Goal: Transaction & Acquisition: Purchase product/service

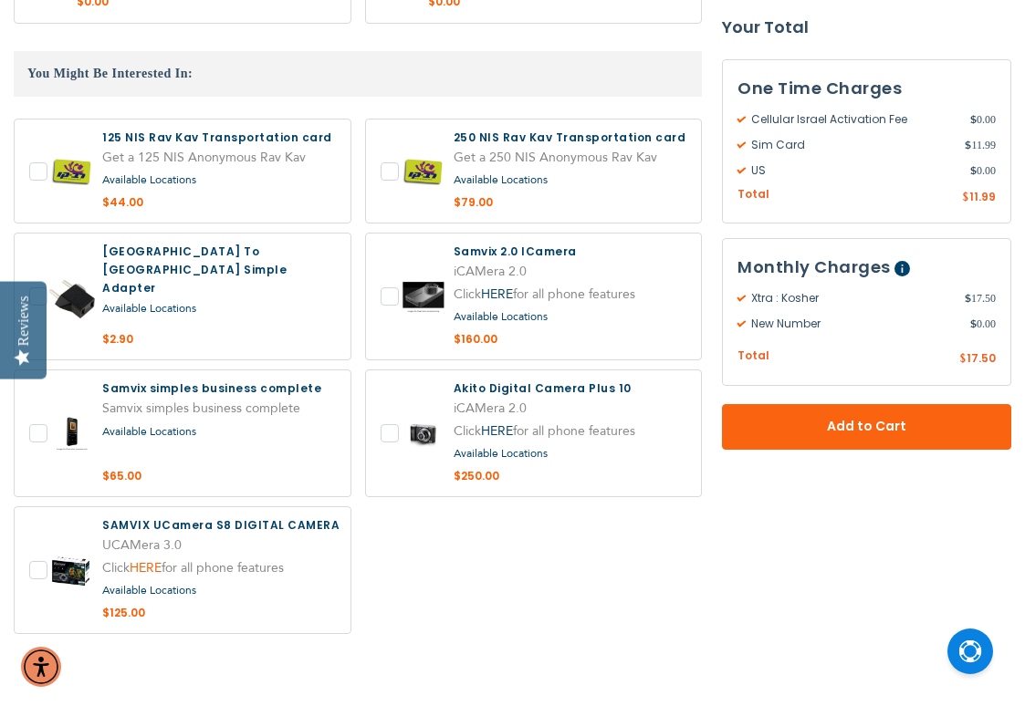
scroll to position [3264, 0]
click at [168, 370] on label at bounding box center [183, 433] width 336 height 126
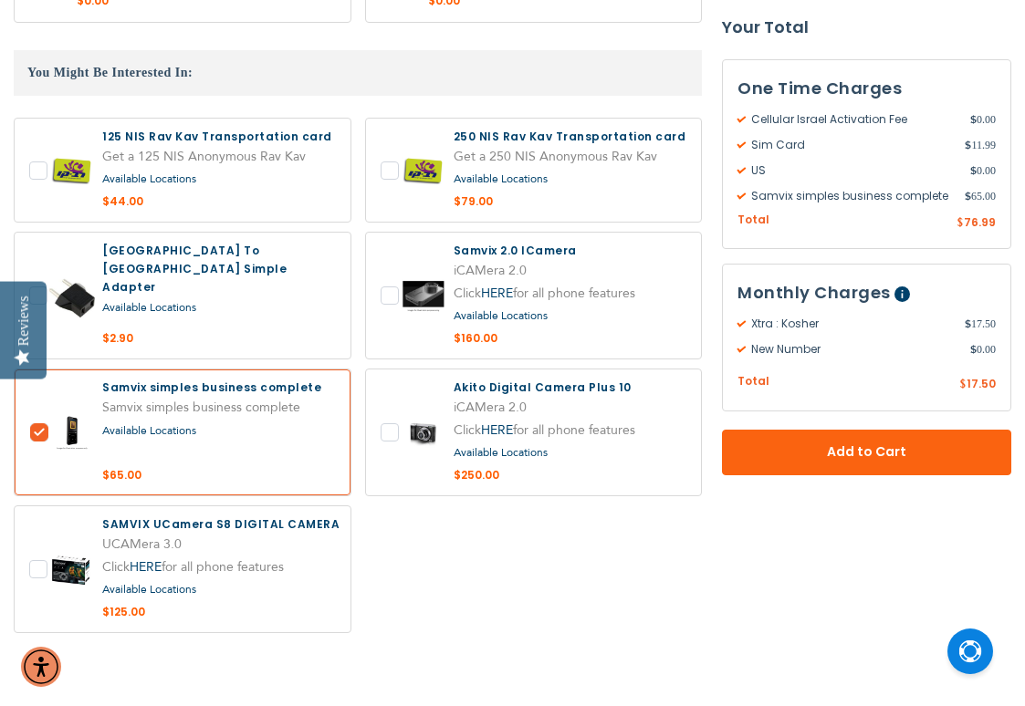
click at [168, 370] on label at bounding box center [183, 433] width 336 height 126
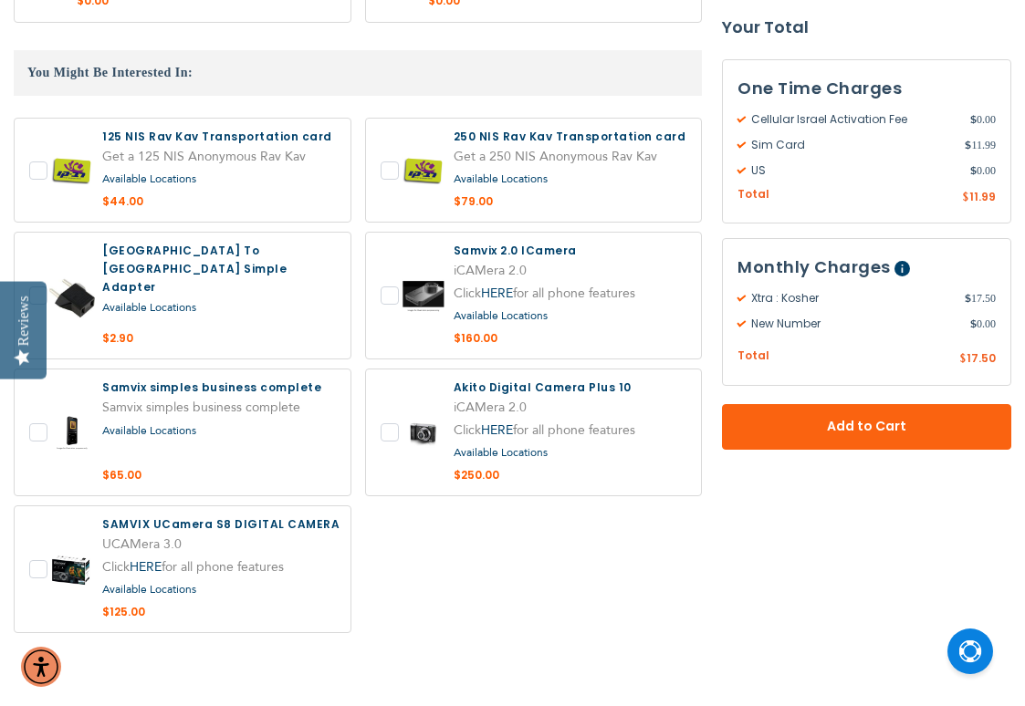
click at [142, 370] on label at bounding box center [183, 433] width 336 height 126
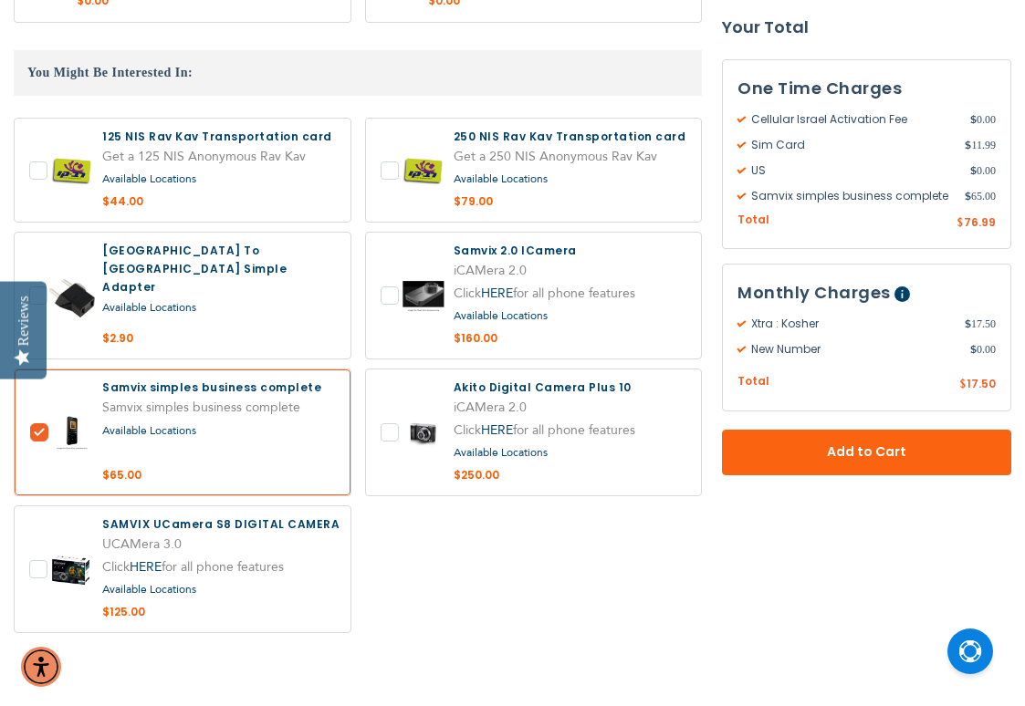
click at [127, 370] on label at bounding box center [183, 433] width 336 height 126
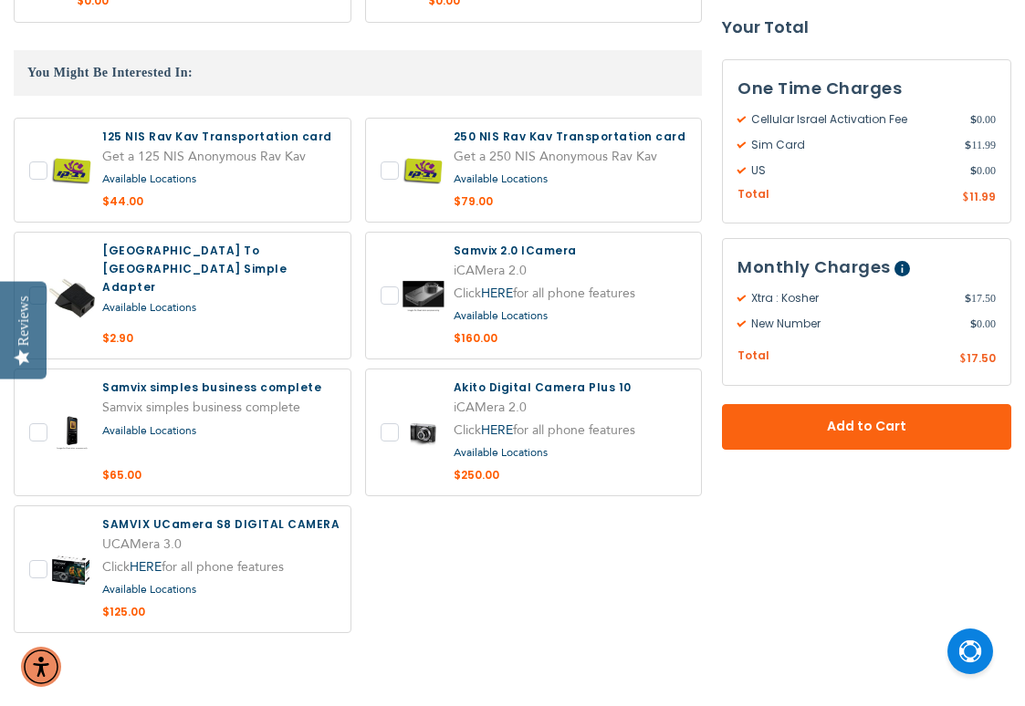
click at [127, 370] on label at bounding box center [183, 433] width 336 height 126
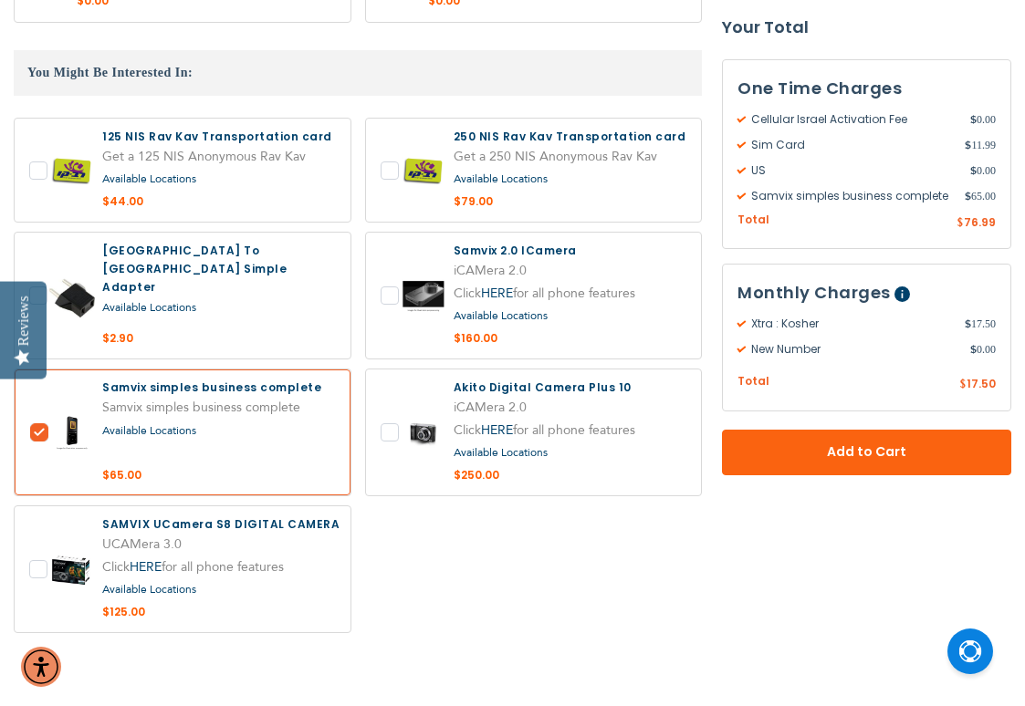
click at [127, 370] on label at bounding box center [183, 433] width 336 height 126
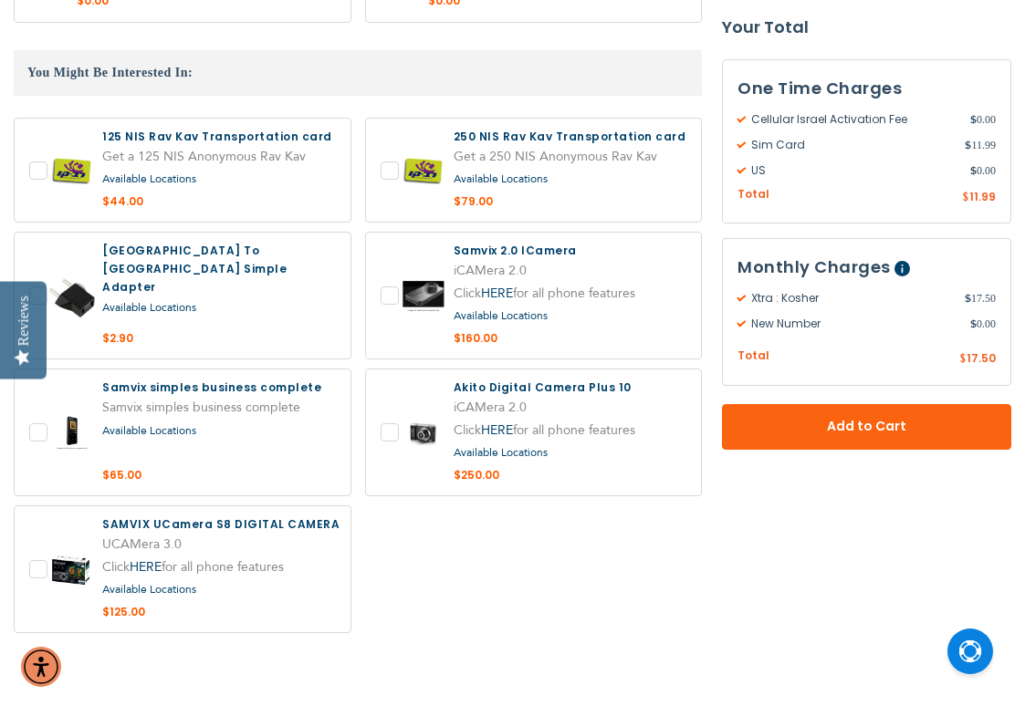
click at [127, 370] on label at bounding box center [183, 433] width 336 height 126
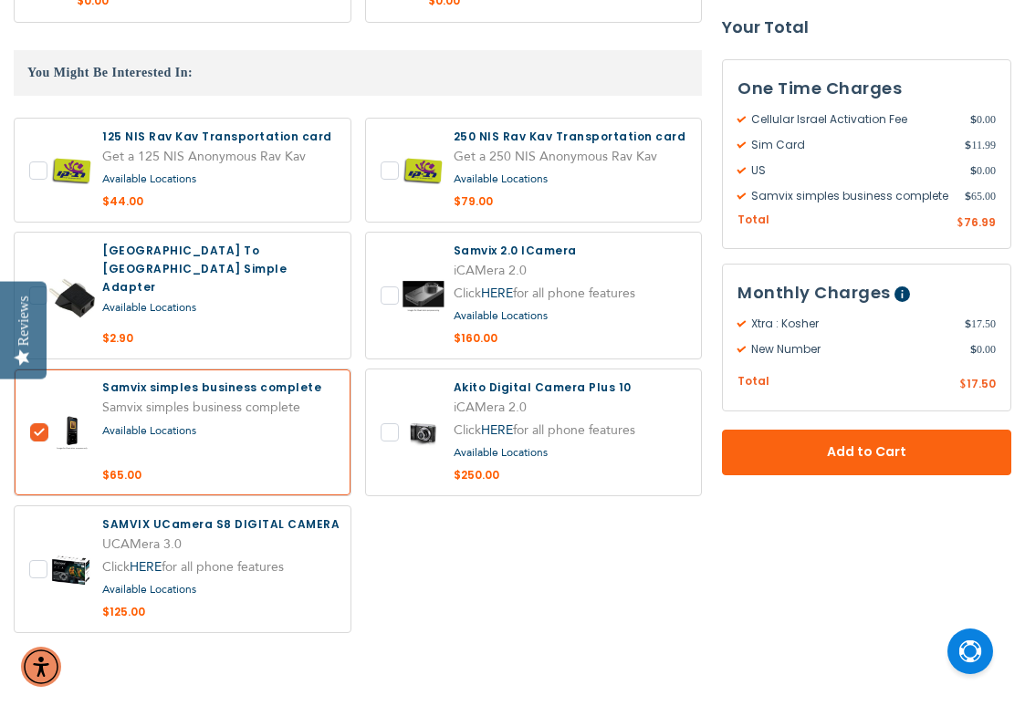
click at [127, 370] on label at bounding box center [183, 433] width 336 height 126
checkbox input "false"
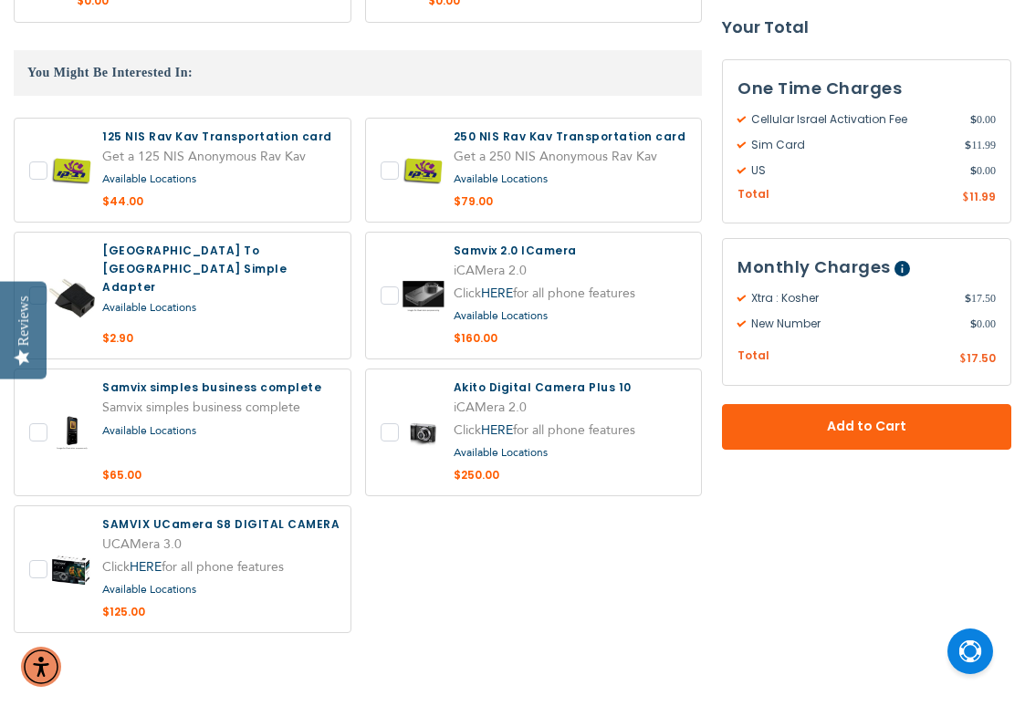
scroll to position [3232, 0]
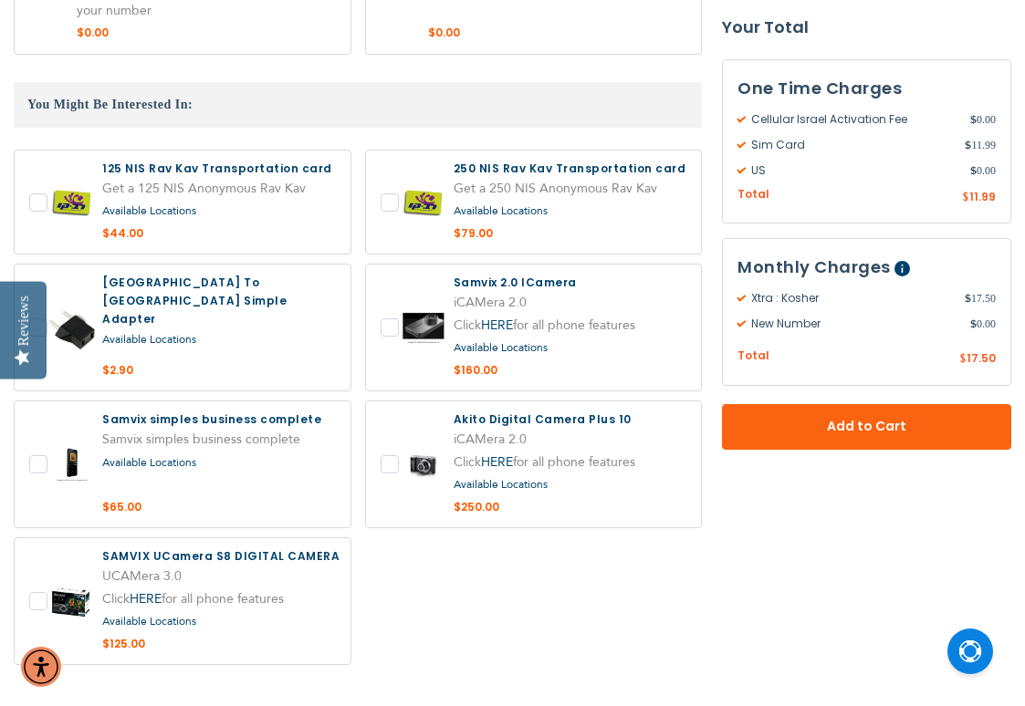
click at [35, 151] on label at bounding box center [183, 203] width 336 height 104
checkbox input "true"
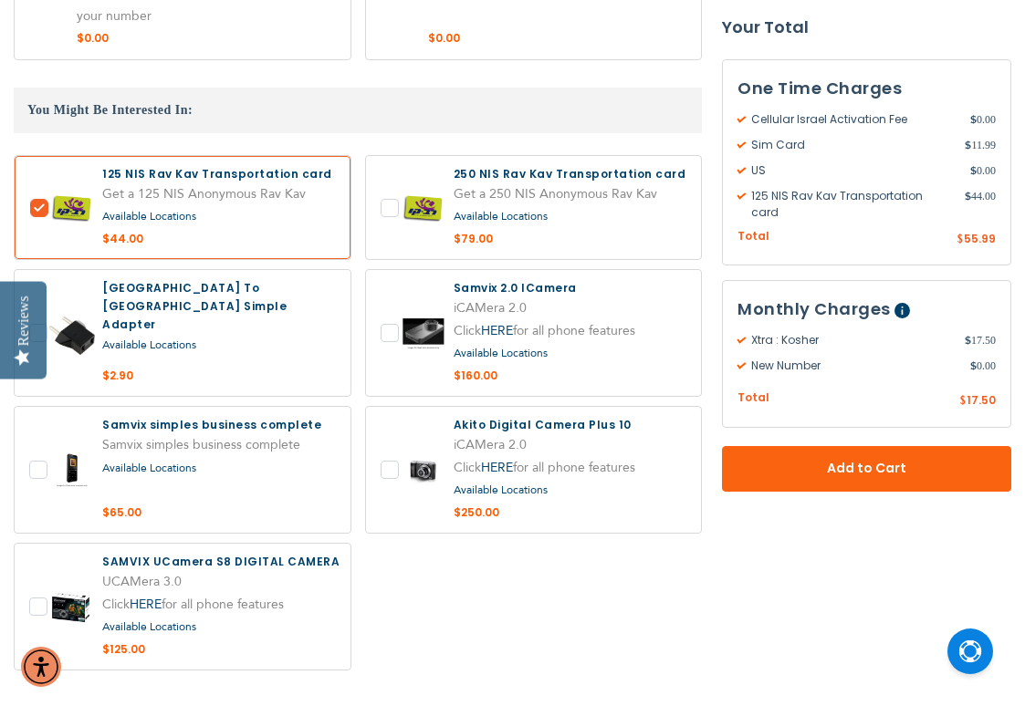
scroll to position [3227, 0]
click at [387, 269] on label at bounding box center [534, 332] width 336 height 126
checkbox input "true"
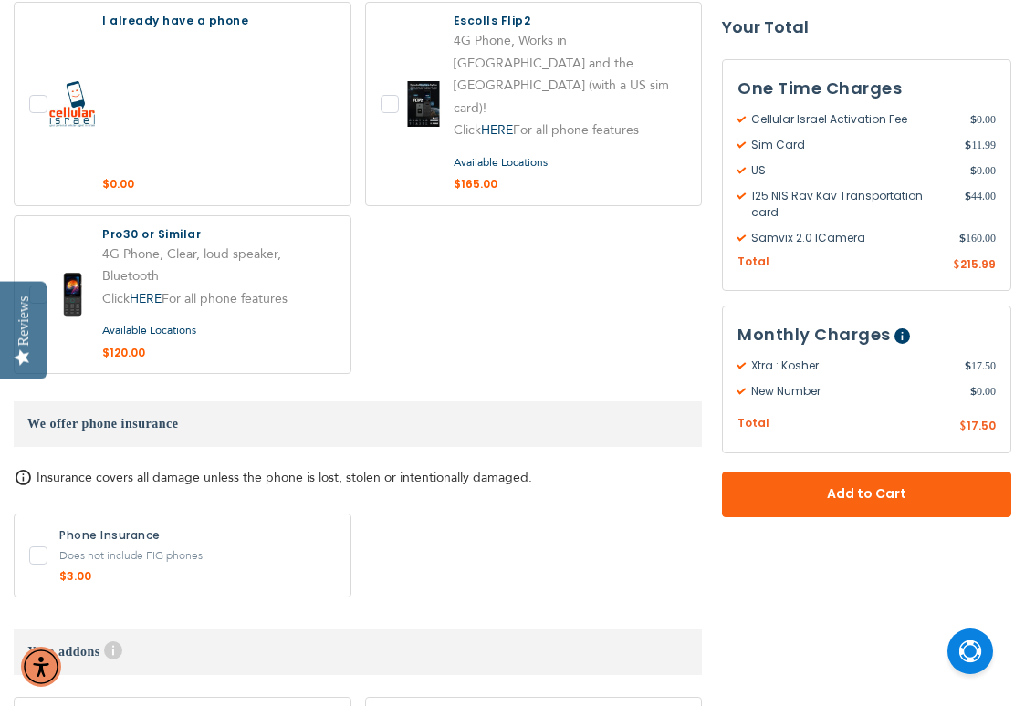
scroll to position [1988, 0]
click at [35, 232] on label at bounding box center [183, 294] width 336 height 158
checkbox input "true"
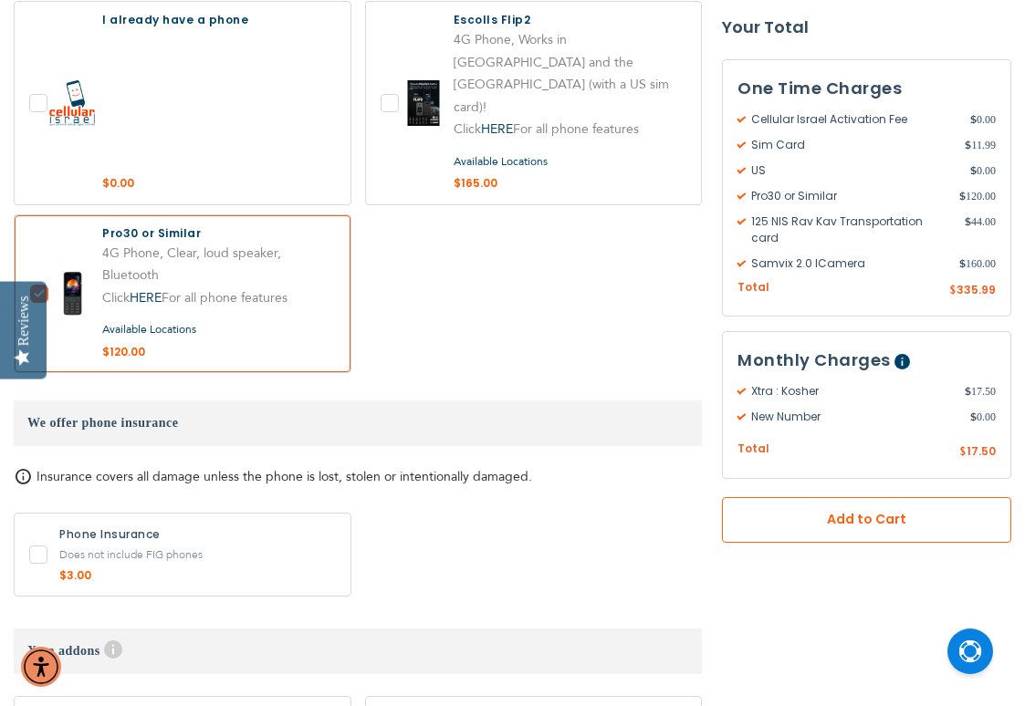
click at [868, 511] on span "Add to Cart" at bounding box center [866, 520] width 169 height 19
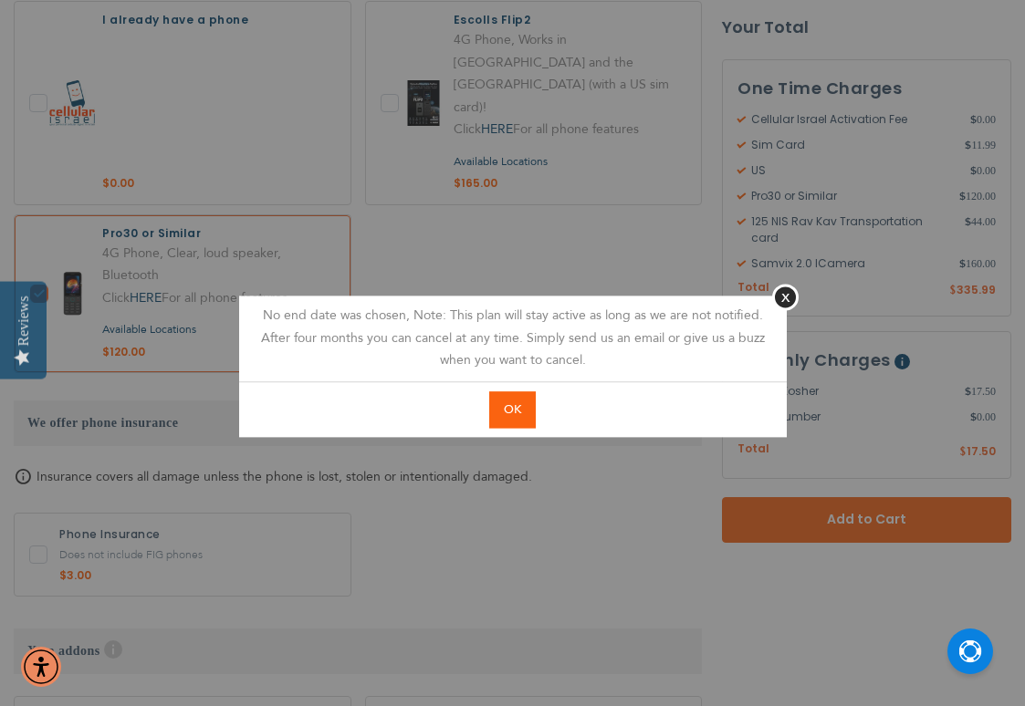
click at [512, 408] on span "OK" at bounding box center [512, 409] width 17 height 16
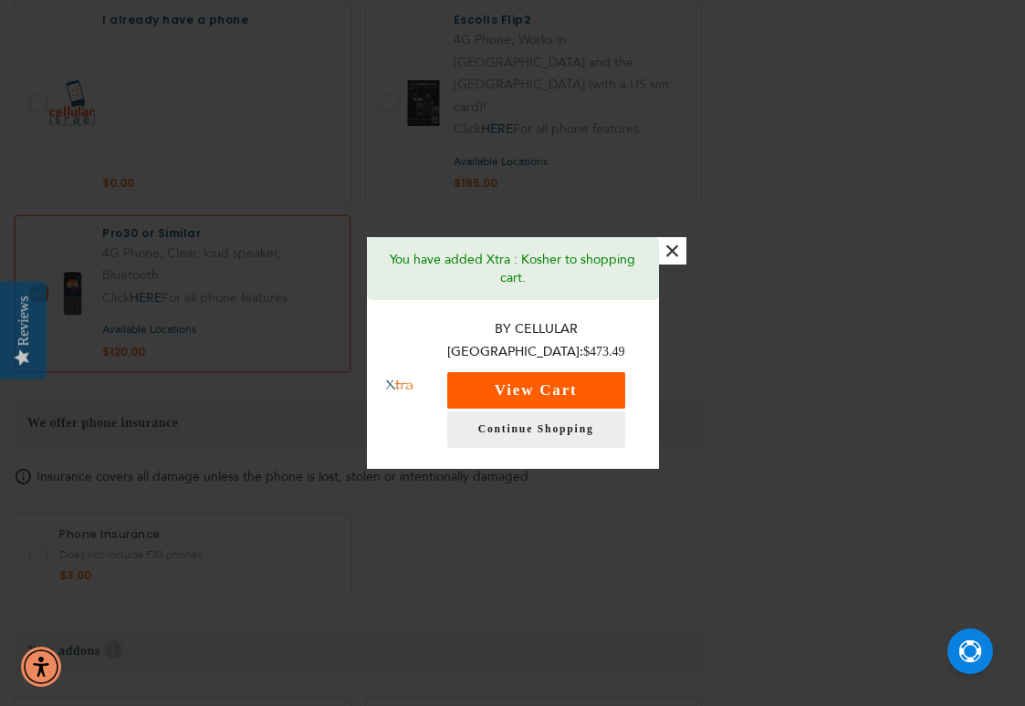
click at [568, 372] on button "View Cart" at bounding box center [536, 390] width 178 height 36
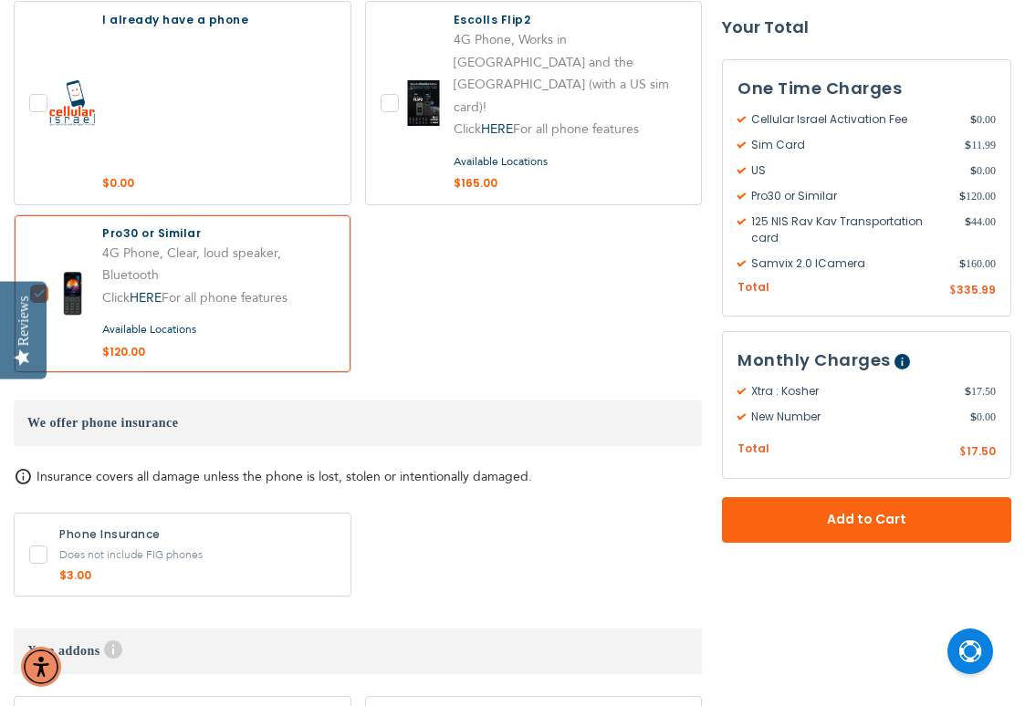
scroll to position [1774, 0]
